Goal: Task Accomplishment & Management: Complete application form

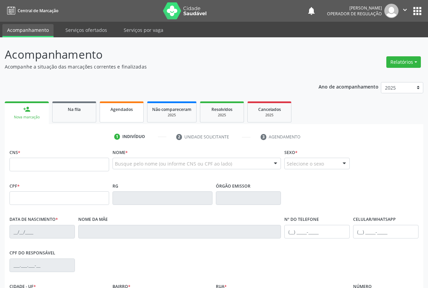
click at [127, 112] on div "Agendados" at bounding box center [122, 108] width 34 height 7
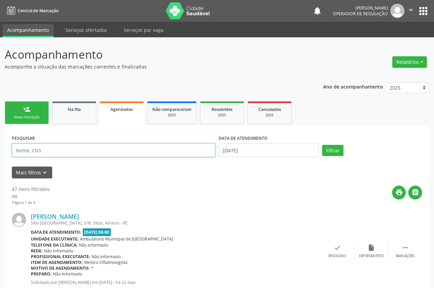
click at [77, 149] on input "text" at bounding box center [113, 150] width 203 height 14
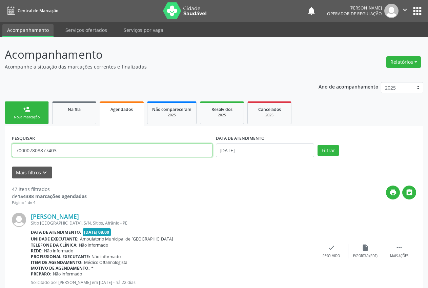
type input "700007808877403"
click at [318, 145] on button "Filtrar" at bounding box center [328, 151] width 21 height 12
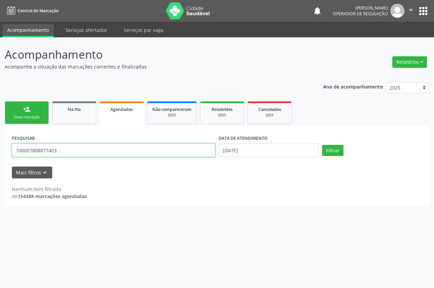
drag, startPoint x: 63, startPoint y: 148, endPoint x: 17, endPoint y: 152, distance: 46.6
click at [11, 154] on div "PESQUISAR 700007808877403" at bounding box center [113, 147] width 207 height 29
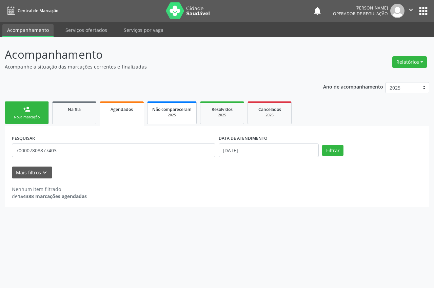
click at [182, 111] on span "Não compareceram" at bounding box center [171, 109] width 39 height 6
click at [30, 112] on div "person_add" at bounding box center [26, 108] width 7 height 7
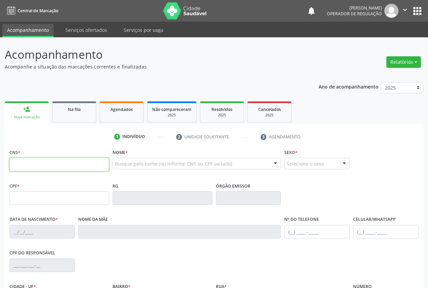
click at [40, 167] on input "text" at bounding box center [59, 165] width 100 height 14
paste input "700 0078 0887 7403"
type input "700 0078 0887 7403"
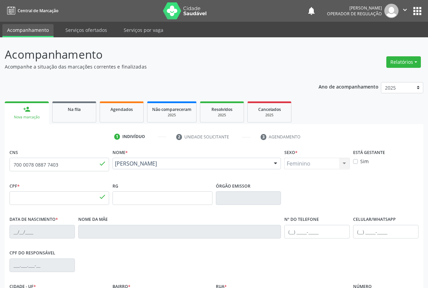
type input "116.467.474-96"
type input "[DATE]"
type input "[PERSON_NAME]"
type input "[PHONE_NUMBER]"
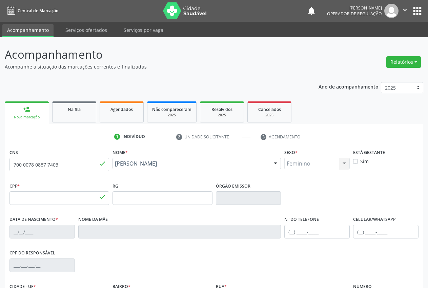
type input "027.515.064-02"
type input "50"
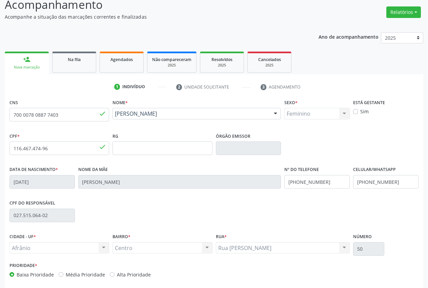
scroll to position [80, 0]
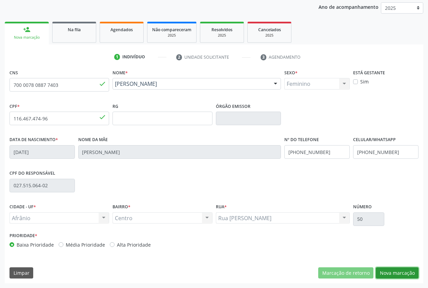
click at [407, 275] on button "Nova marcação" at bounding box center [397, 273] width 43 height 12
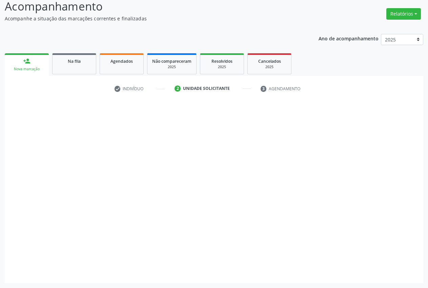
scroll to position [48, 0]
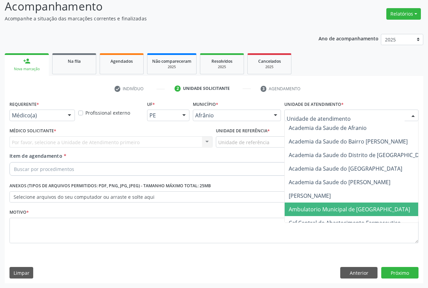
click at [332, 209] on span "Ambulatorio Municipal de [GEOGRAPHIC_DATA]" at bounding box center [349, 209] width 121 height 7
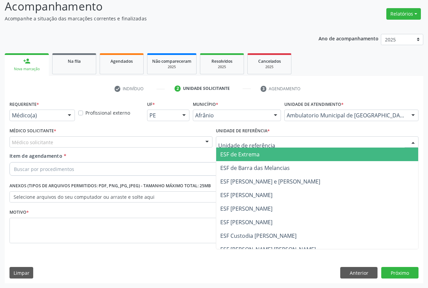
click at [261, 157] on span "ESF de Extrema" at bounding box center [317, 155] width 202 height 14
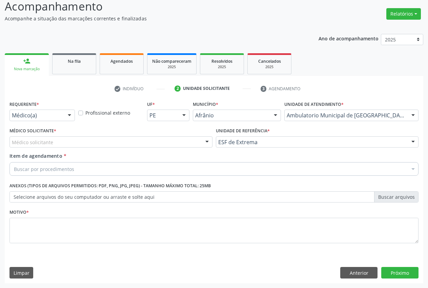
click at [140, 141] on div "Médico solicitante" at bounding box center [110, 142] width 203 height 12
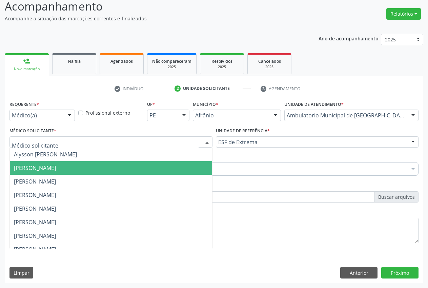
click at [108, 168] on span "[PERSON_NAME]" at bounding box center [111, 168] width 202 height 14
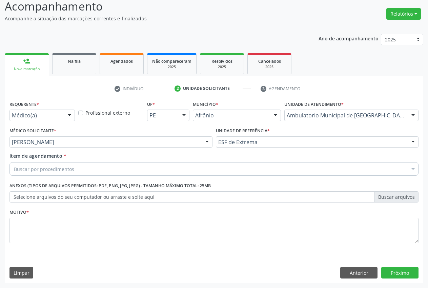
click at [79, 171] on div "Buscar por procedimentos" at bounding box center [213, 169] width 409 height 14
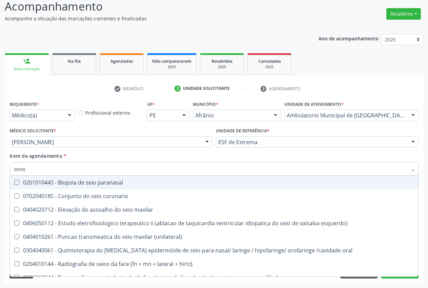
type input "seios"
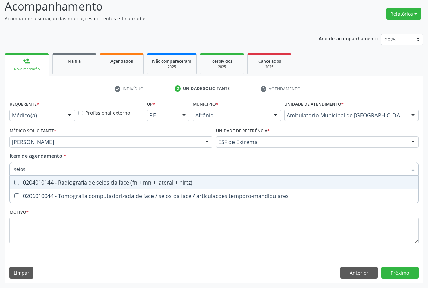
click at [64, 183] on div "0204010144 - Radiografia de seios da face (fn + mn + lateral + hirtz)" at bounding box center [214, 182] width 400 height 5
checkbox hirtz\) "true"
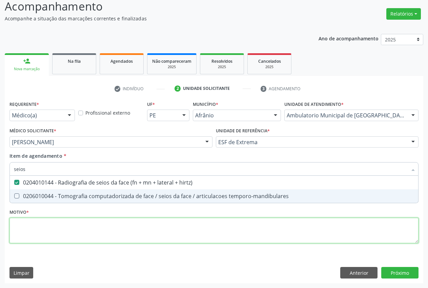
click at [74, 218] on div "Requerente * Médico(a) Médico(a) Enfermeiro(a) Paciente Nenhum resultado encont…" at bounding box center [213, 176] width 409 height 154
type textarea "."
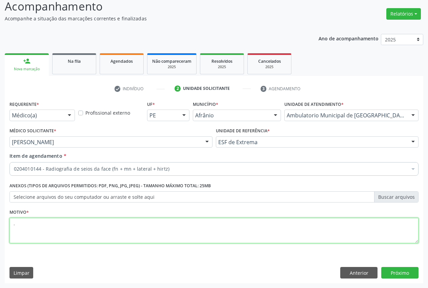
checkbox hirtz\) "true"
type textarea "."
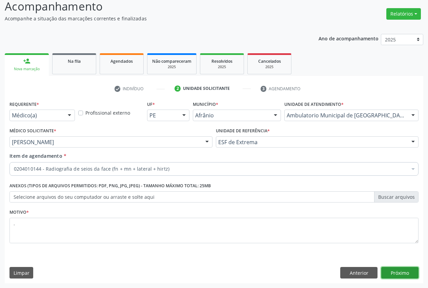
click at [393, 267] on button "Próximo" at bounding box center [400, 273] width 37 height 12
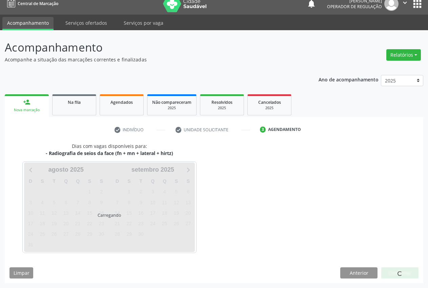
scroll to position [7, 0]
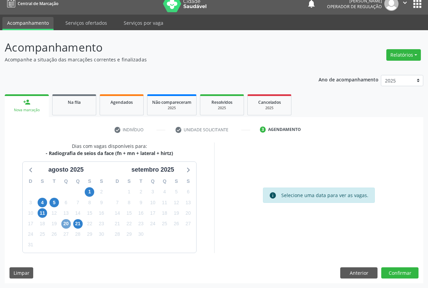
click at [67, 226] on span "20" at bounding box center [65, 223] width 9 height 9
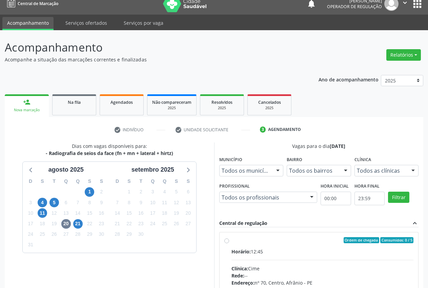
click at [262, 247] on label "Ordem de chegada Consumidos: 0 / 5 Horário: 12:45 Clínica: Cime Rede: -- Endere…" at bounding box center [323, 289] width 182 height 104
click at [229, 243] on input "Ordem de chegada Consumidos: 0 / 5 Horário: 12:45 Clínica: Cime Rede: -- Endere…" at bounding box center [226, 240] width 5 height 6
radio input "true"
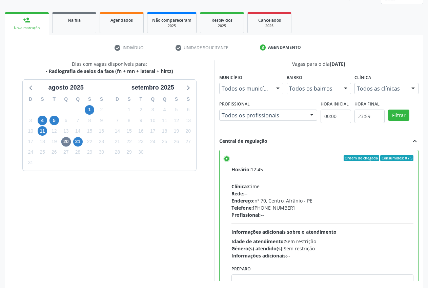
scroll to position [117, 0]
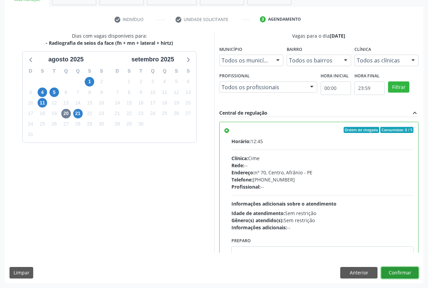
click at [406, 272] on button "Confirmar" at bounding box center [400, 273] width 37 height 12
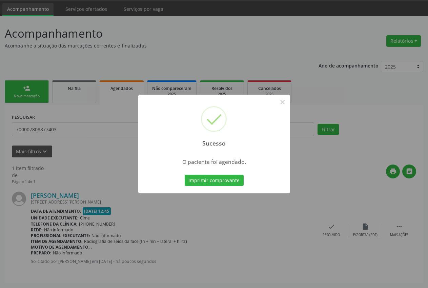
scroll to position [0, 0]
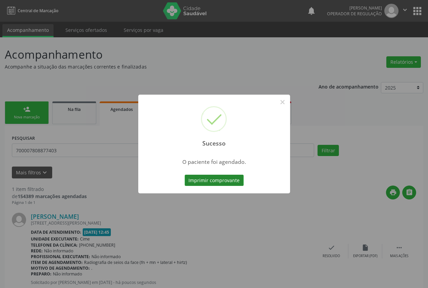
click at [227, 182] on button "Imprimir comprovante" at bounding box center [214, 181] width 59 height 12
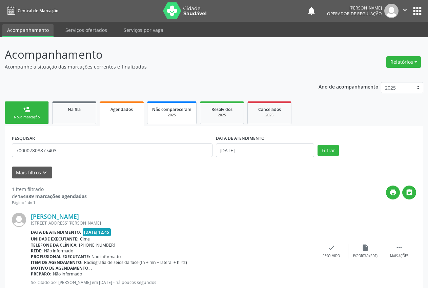
click at [163, 113] on div "2025" at bounding box center [171, 115] width 39 height 5
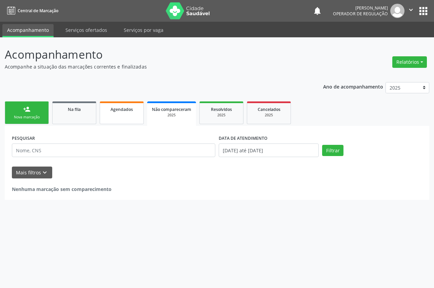
click at [132, 111] on span "Agendados" at bounding box center [122, 109] width 22 height 6
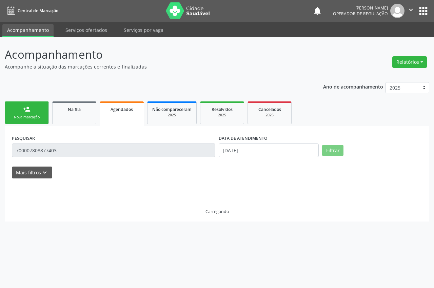
drag, startPoint x: 113, startPoint y: 116, endPoint x: 270, endPoint y: 0, distance: 195.0
click at [113, 116] on link "Agendados" at bounding box center [122, 113] width 44 height 24
click at [113, 117] on link "Agendados" at bounding box center [122, 113] width 44 height 24
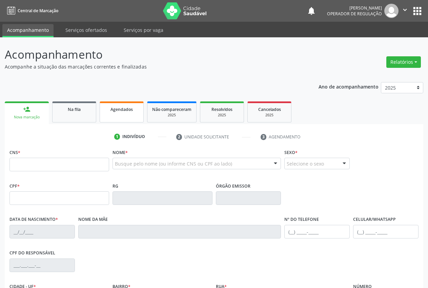
click at [129, 109] on span "Agendados" at bounding box center [122, 109] width 22 height 6
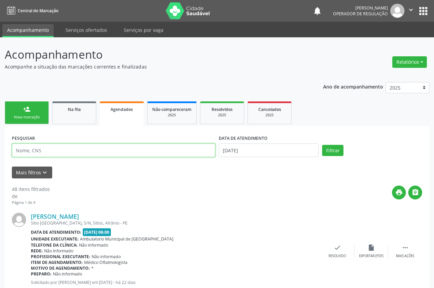
click at [43, 151] on input "text" at bounding box center [113, 150] width 203 height 14
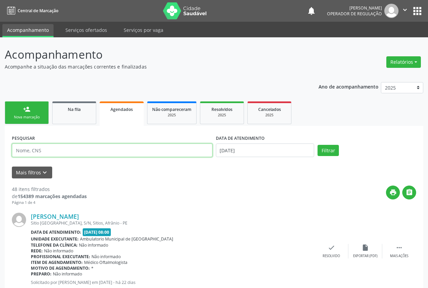
paste input "700 0078 0887 7403"
type input "702 3091 5709 3014"
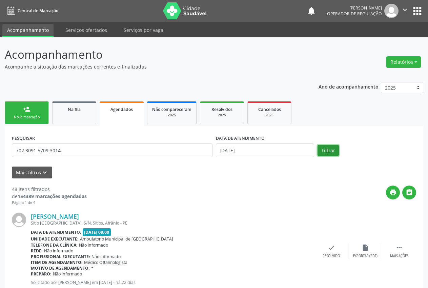
click at [334, 148] on button "Filtrar" at bounding box center [328, 151] width 21 height 12
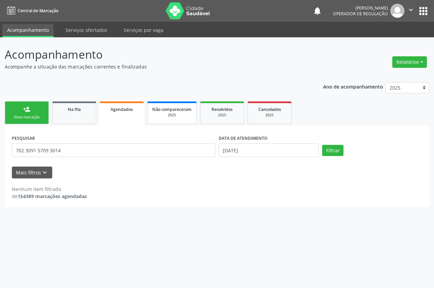
click at [171, 110] on span "Não compareceram" at bounding box center [171, 109] width 39 height 6
click at [113, 116] on link "Agendados" at bounding box center [122, 112] width 44 height 23
click at [72, 115] on link "Na fila" at bounding box center [74, 112] width 44 height 23
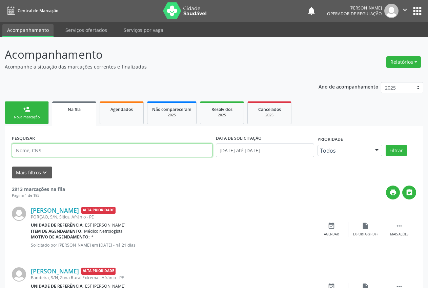
click at [55, 148] on input "text" at bounding box center [112, 150] width 201 height 14
paste input "700 0078 0887 7403"
type input "702 3091 5709 3014"
click at [386, 145] on button "Filtrar" at bounding box center [396, 151] width 21 height 12
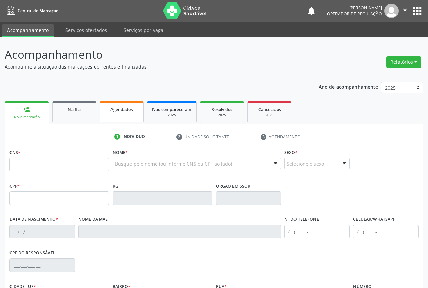
click at [78, 111] on span "Na fila" at bounding box center [74, 109] width 13 height 6
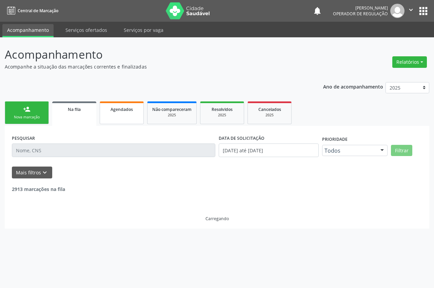
click at [120, 112] on span "Agendados" at bounding box center [122, 109] width 22 height 6
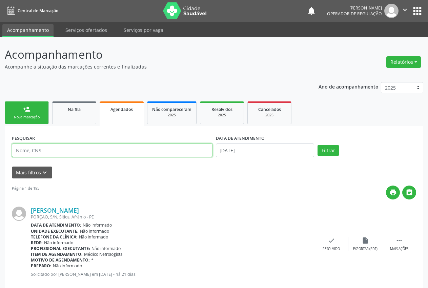
click at [66, 154] on input "text" at bounding box center [112, 150] width 201 height 14
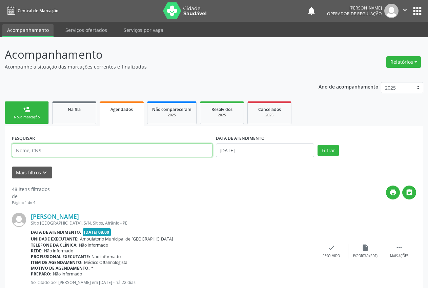
paste input "700 0078 0887 7403"
type input "700 0078 0887 7403"
click at [318, 145] on button "Filtrar" at bounding box center [328, 151] width 21 height 12
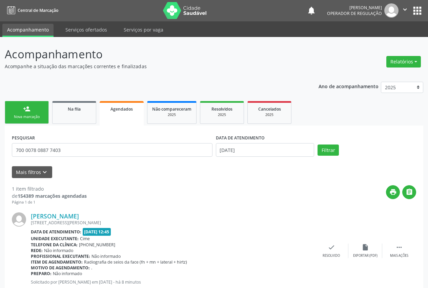
scroll to position [21, 0]
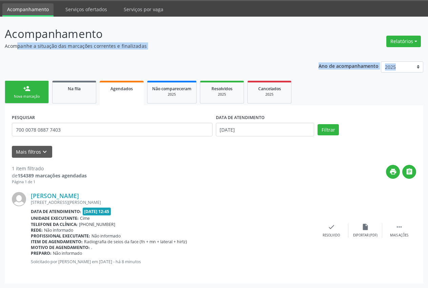
drag, startPoint x: 2, startPoint y: 45, endPoint x: 14, endPoint y: 45, distance: 11.2
click at [13, 48] on div "Acompanhamento Acompanhe a situação das marcações correntes e finalizadas Relat…" at bounding box center [214, 153] width 428 height 272
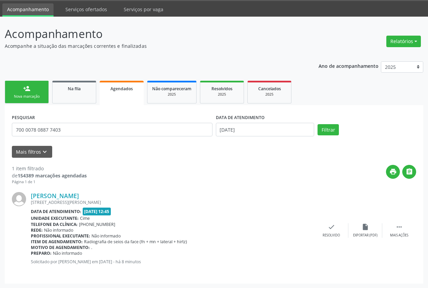
drag, startPoint x: 148, startPoint y: 35, endPoint x: 148, endPoint y: 45, distance: 10.9
click at [148, 40] on p "Acompanhamento" at bounding box center [151, 33] width 293 height 17
drag, startPoint x: 147, startPoint y: 47, endPoint x: 3, endPoint y: 46, distance: 144.5
click at [1, 46] on div "Acompanhamento Acompanhe a situação das marcações correntes e finalizadas Relat…" at bounding box center [214, 153] width 428 height 272
copy p "Acompanhe a situação das marcações correntes e finalizadas"
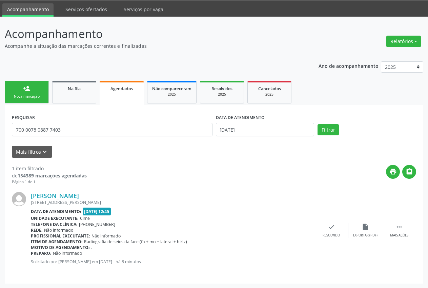
click at [162, 34] on p "Acompanhamento" at bounding box center [151, 33] width 293 height 17
drag, startPoint x: 194, startPoint y: 30, endPoint x: 11, endPoint y: 9, distance: 183.6
click at [11, 9] on div "Central de Marcação notifications Ana Carla Pereira de Albuquerque Operador de …" at bounding box center [214, 123] width 428 height 288
click at [199, 45] on p "Acompanhe a situação das marcações correntes e finalizadas" at bounding box center [151, 45] width 293 height 7
click at [65, 197] on link "[PERSON_NAME]" at bounding box center [55, 195] width 48 height 7
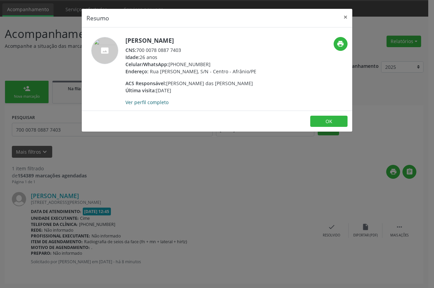
click at [141, 105] on link "Ver perfil completo" at bounding box center [146, 102] width 43 height 6
click at [343, 17] on button "×" at bounding box center [346, 17] width 14 height 17
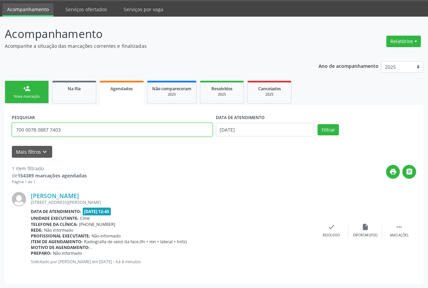
click at [72, 129] on input "700 0078 0887 7403" at bounding box center [112, 130] width 201 height 14
drag, startPoint x: 72, startPoint y: 129, endPoint x: 0, endPoint y: 133, distance: 71.7
click at [0, 133] on div "Acompanhamento Acompanhe a situação das marcações correntes e finalizadas Relat…" at bounding box center [214, 153] width 428 height 272
type input "taciano"
click at [318, 124] on button "Filtrar" at bounding box center [328, 130] width 21 height 12
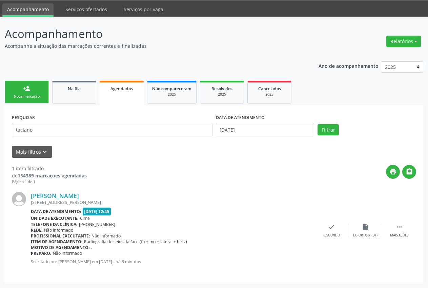
scroll to position [0, 0]
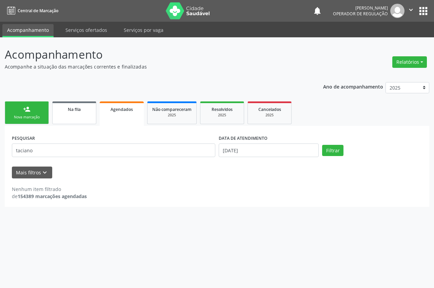
click at [73, 112] on span "Na fila" at bounding box center [74, 109] width 13 height 6
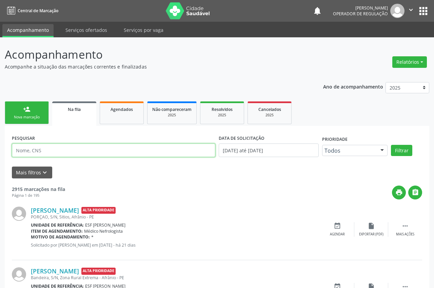
click at [47, 152] on input "text" at bounding box center [113, 150] width 203 height 14
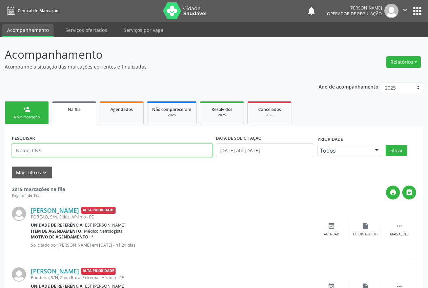
type input "taciano"
click at [386, 145] on button "Filtrar" at bounding box center [396, 151] width 21 height 12
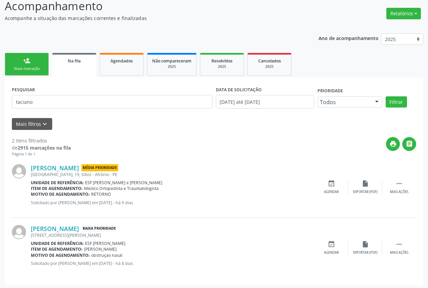
scroll to position [51, 0]
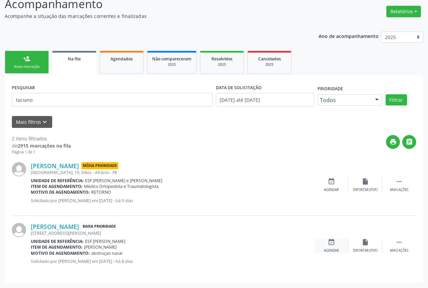
click at [333, 250] on div "Agendar" at bounding box center [331, 250] width 15 height 5
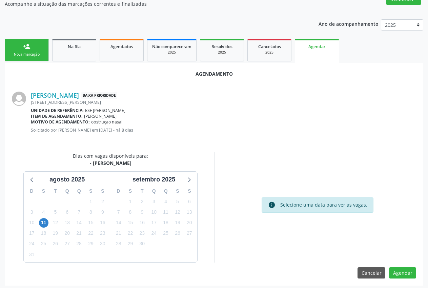
scroll to position [65, 0]
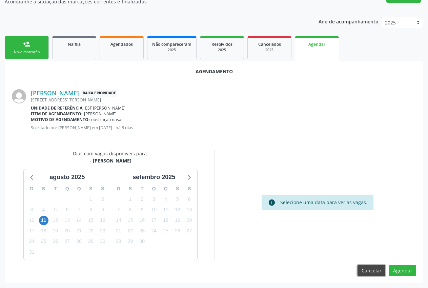
click at [374, 275] on button "Cancelar" at bounding box center [372, 271] width 28 height 12
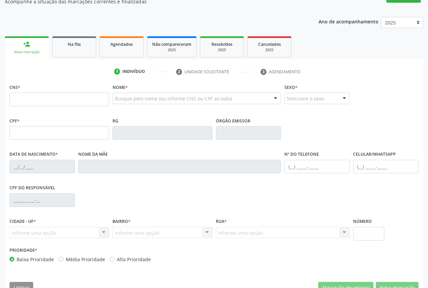
click at [374, 275] on div "CNS * Nome * Busque pelo nome (ou informe CNS ou CPF ao lado) Nenhum resultado …" at bounding box center [214, 190] width 419 height 216
click at [78, 46] on span "Na fila" at bounding box center [74, 44] width 13 height 6
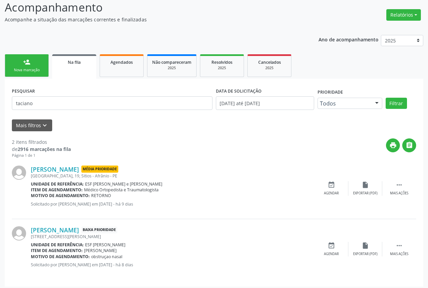
scroll to position [51, 0]
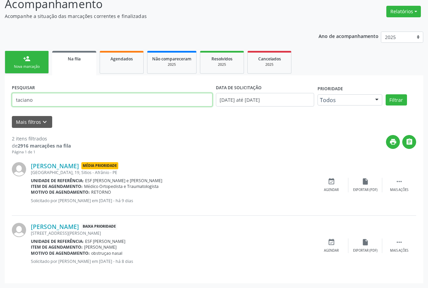
click at [55, 105] on input "taciano" at bounding box center [112, 100] width 201 height 14
click at [44, 98] on input "taciano" at bounding box center [112, 100] width 201 height 14
type input "t"
type input "simony de brito silva"
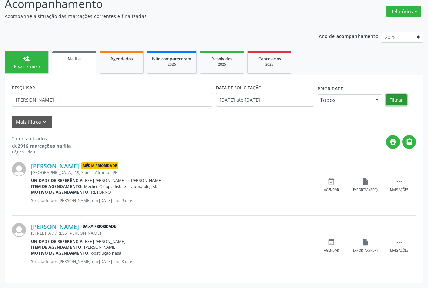
click at [398, 101] on button "Filtrar" at bounding box center [396, 100] width 21 height 12
